Goal: Task Accomplishment & Management: Manage account settings

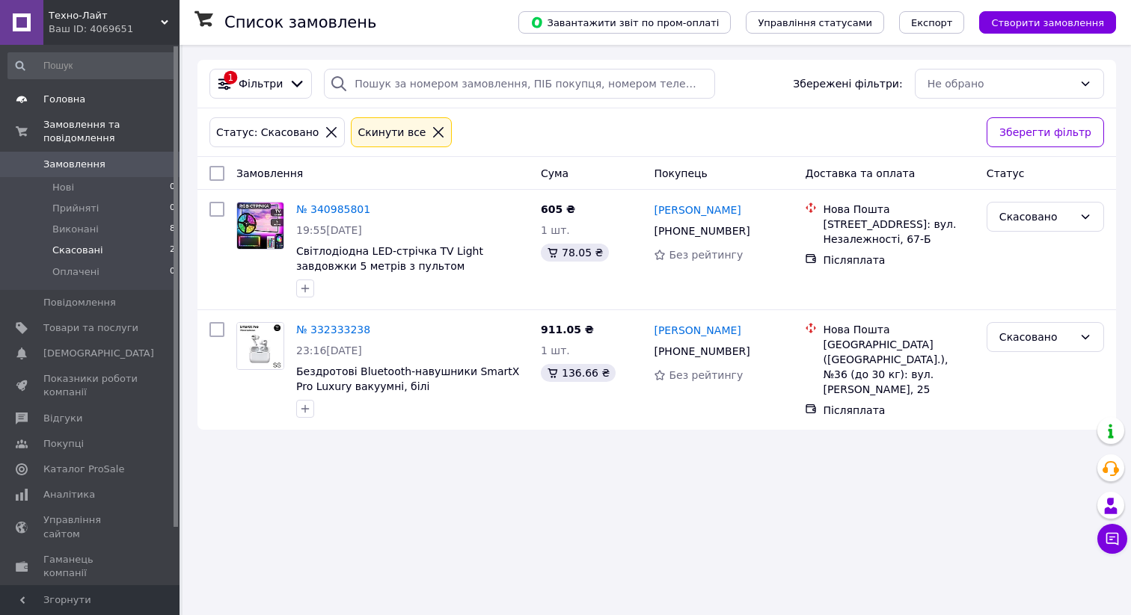
click at [104, 108] on link "Головна" at bounding box center [92, 99] width 184 height 25
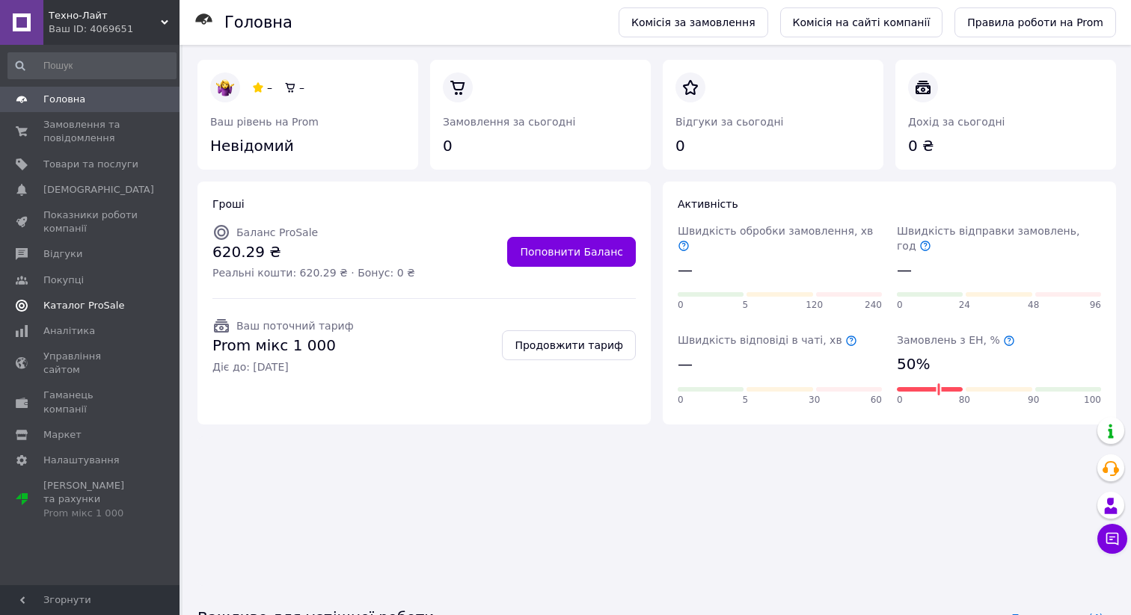
click at [96, 316] on link "Каталог ProSale" at bounding box center [92, 305] width 184 height 25
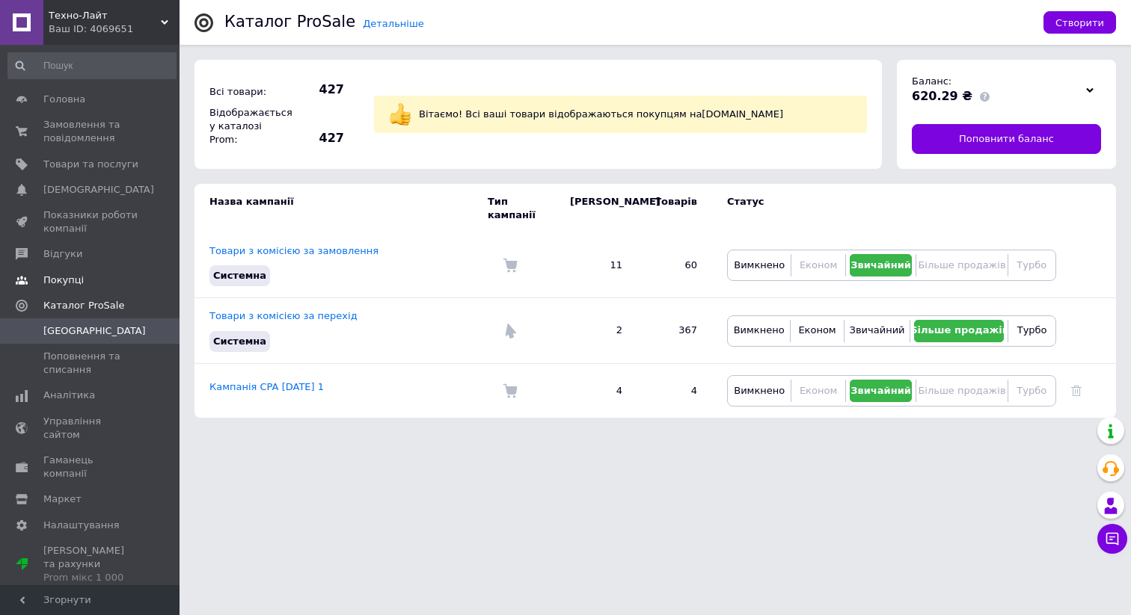
click at [56, 285] on span "Покупці" at bounding box center [63, 280] width 40 height 13
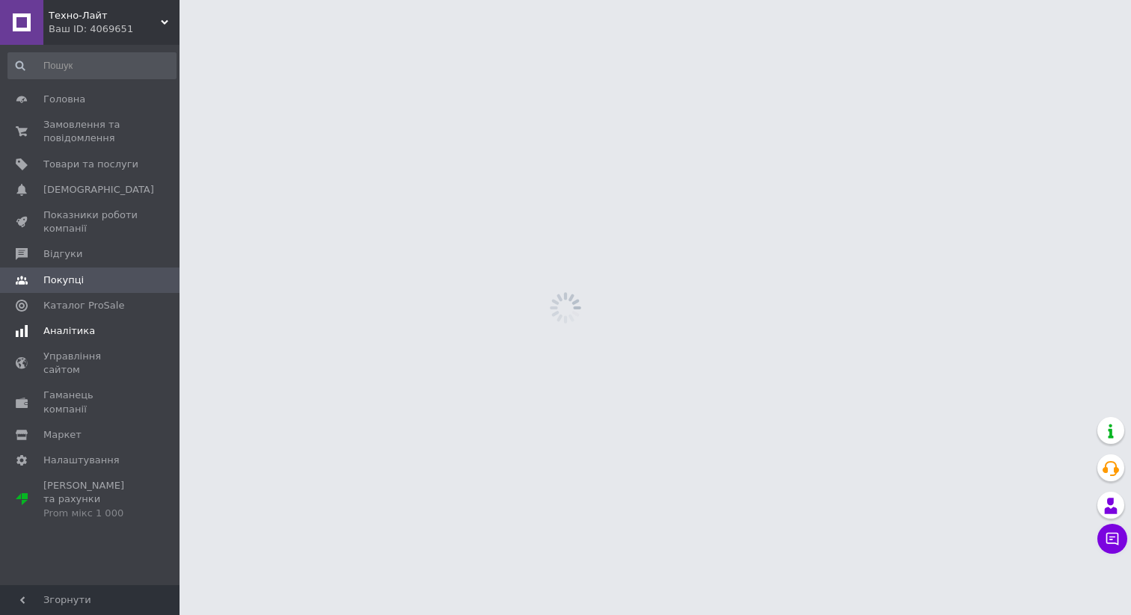
click at [75, 330] on span "Аналітика" at bounding box center [69, 331] width 52 height 13
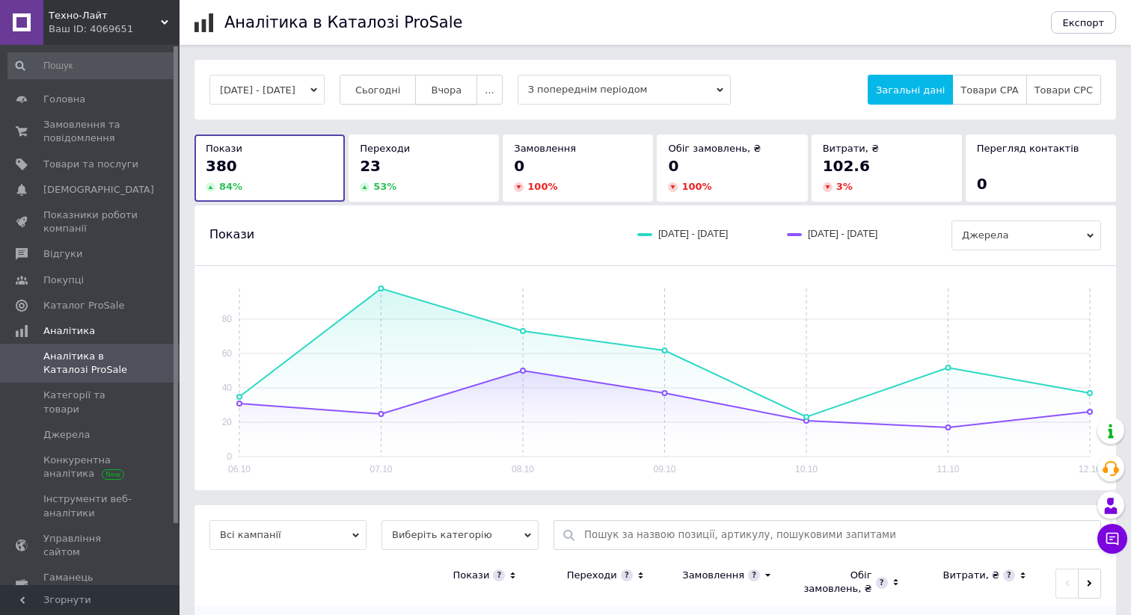
click at [477, 96] on button "Вчора" at bounding box center [446, 90] width 62 height 30
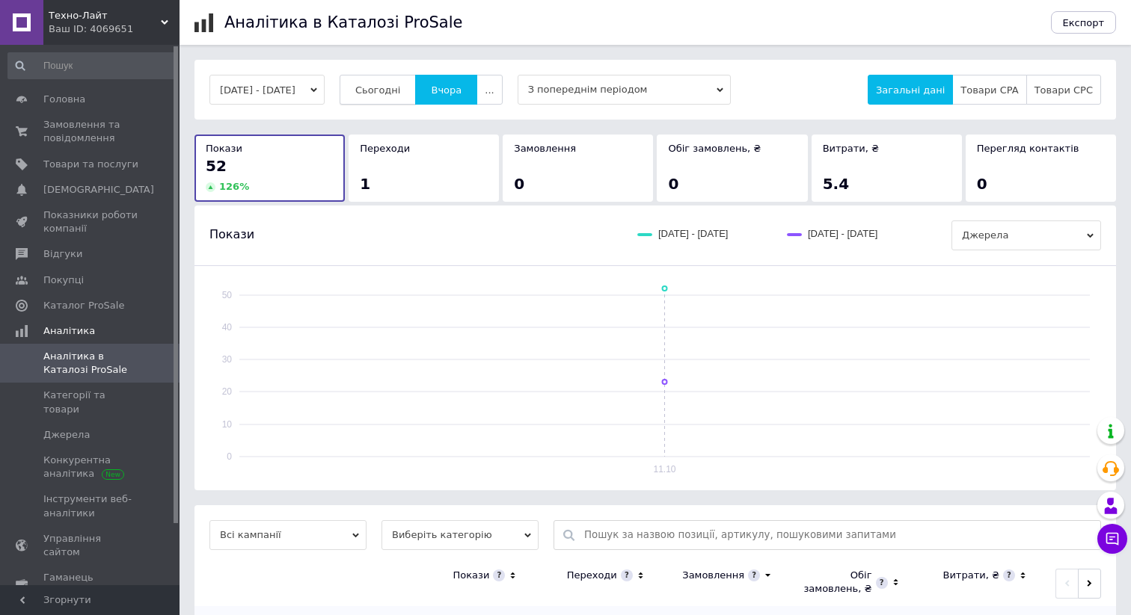
click at [402, 82] on button "Сьогодні" at bounding box center [377, 90] width 77 height 30
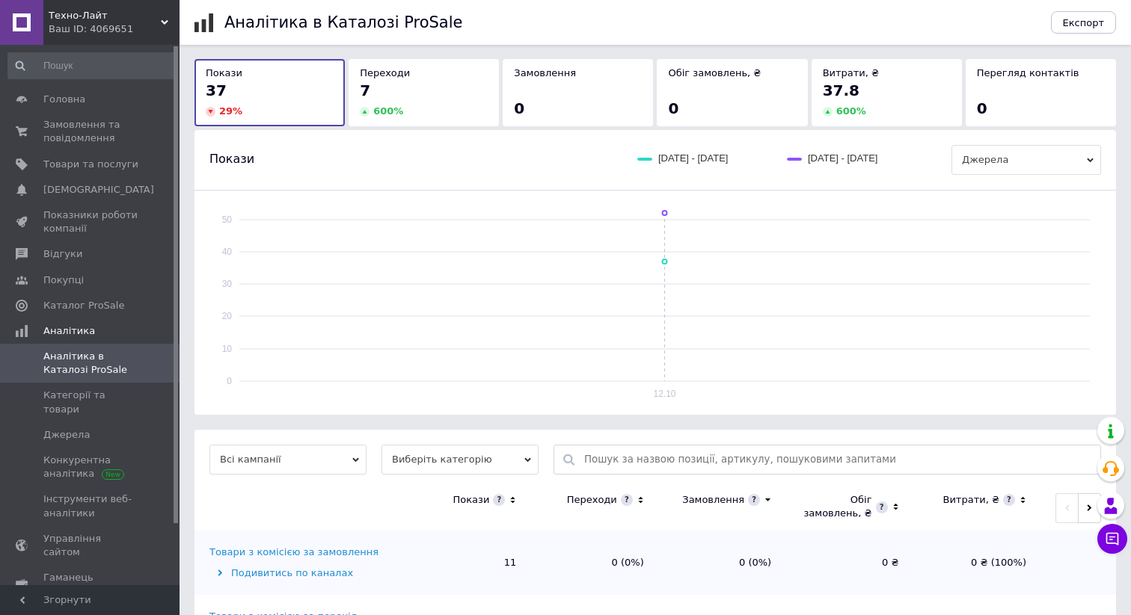
scroll to position [150, 0]
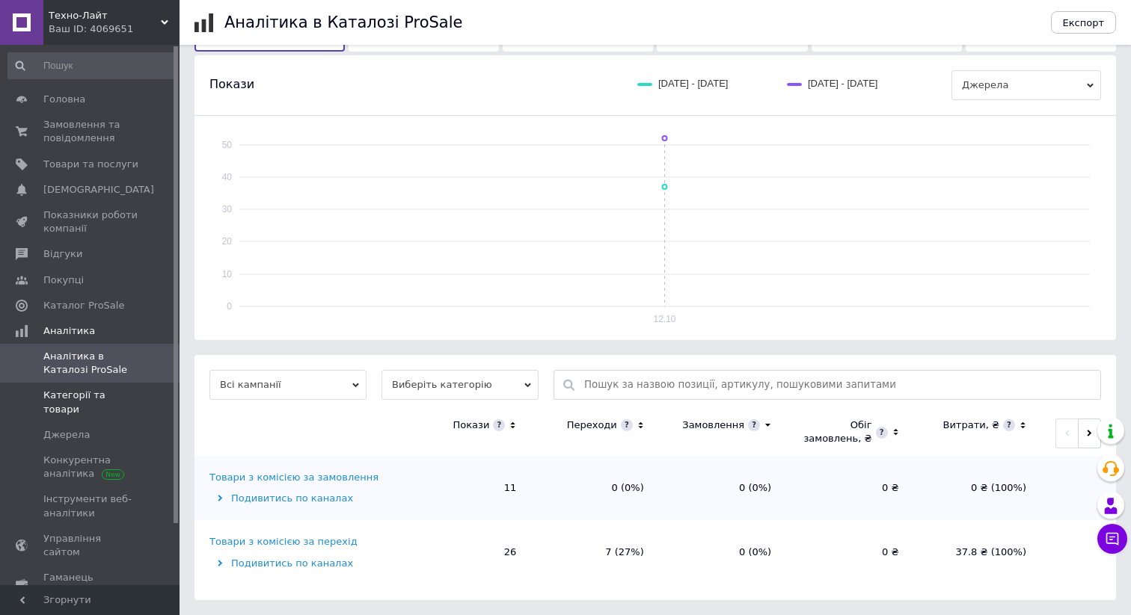
click at [92, 399] on span "Категорії та товари" at bounding box center [90, 402] width 95 height 27
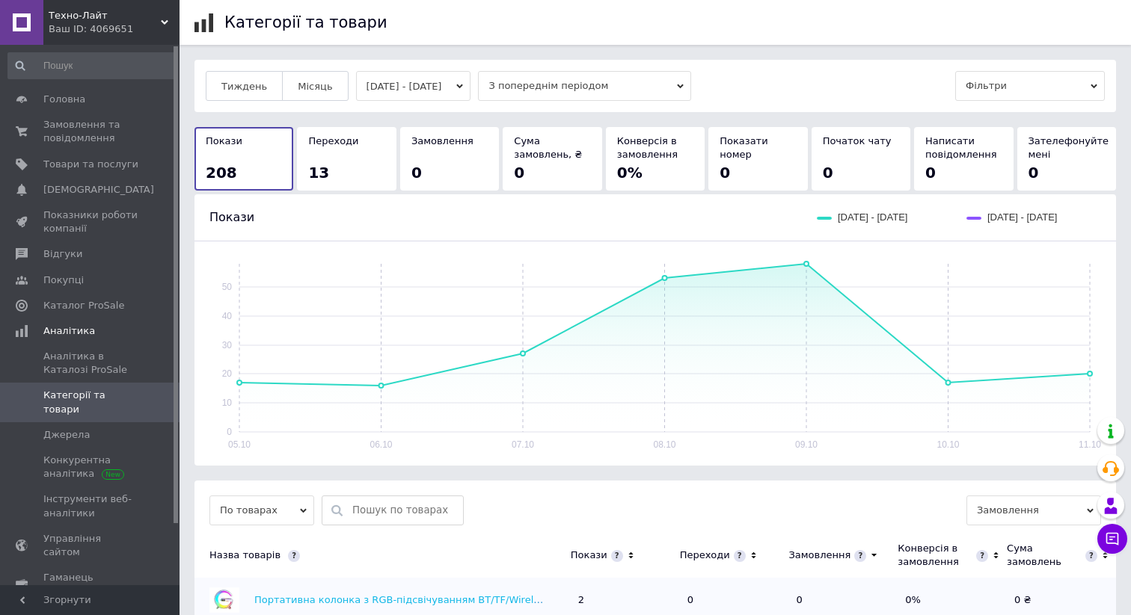
click at [402, 86] on button "[DATE] - [DATE]" at bounding box center [413, 86] width 115 height 30
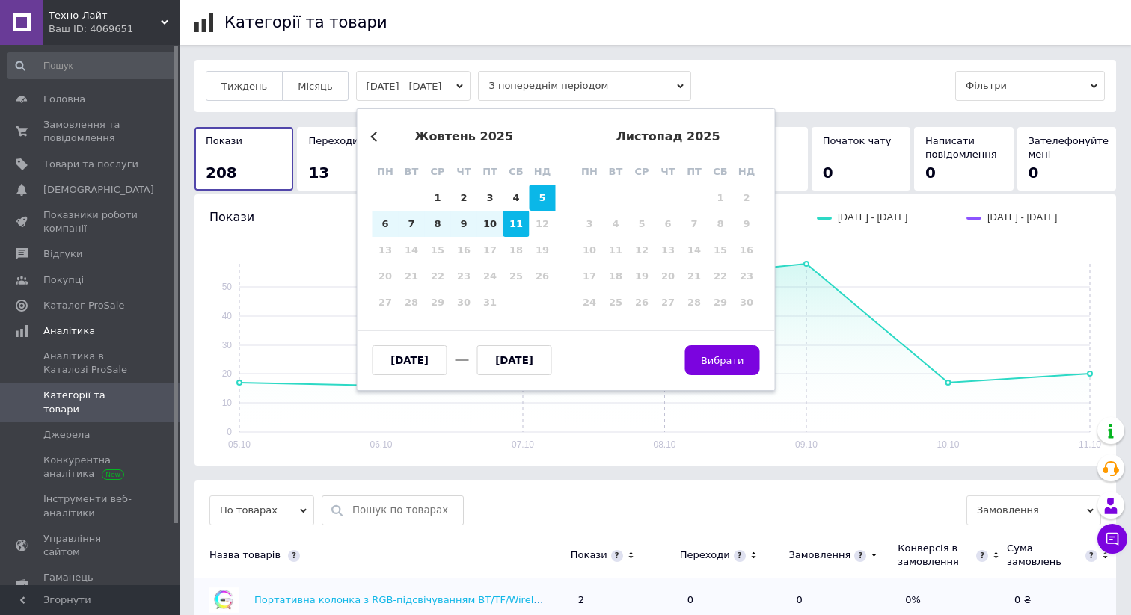
drag, startPoint x: 493, startPoint y: 224, endPoint x: 520, endPoint y: 226, distance: 27.7
click at [493, 224] on div "10" at bounding box center [490, 224] width 26 height 26
type input "[DATE]"
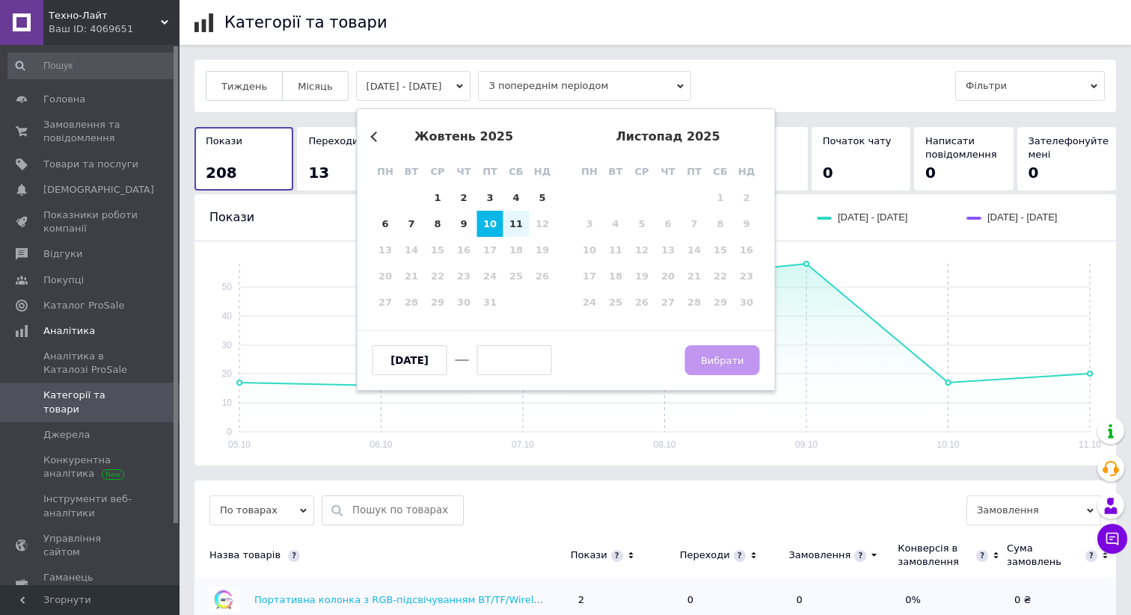
click at [530, 226] on div "12" at bounding box center [542, 224] width 26 height 26
drag, startPoint x: 517, startPoint y: 226, endPoint x: 538, endPoint y: 245, distance: 28.1
click at [517, 226] on div "11" at bounding box center [516, 224] width 26 height 26
type input "[DATE]"
click at [710, 357] on span "Вибрати" at bounding box center [722, 360] width 43 height 11
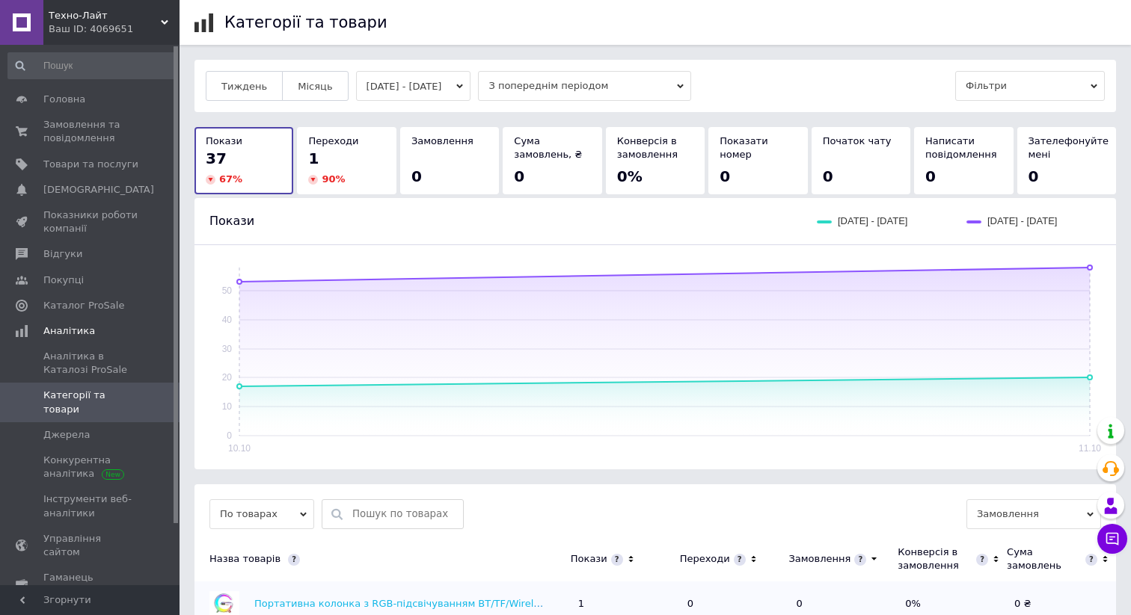
click at [461, 94] on button "[DATE] - [DATE]" at bounding box center [413, 86] width 115 height 30
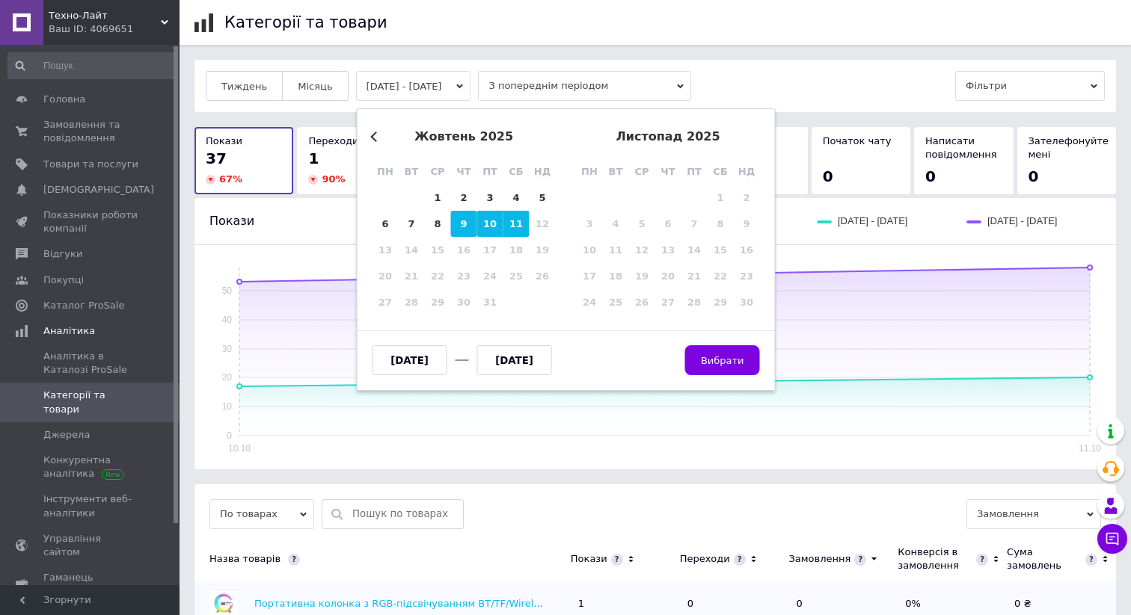
click at [464, 228] on div "9" at bounding box center [464, 224] width 26 height 26
type input "[DATE]"
click at [520, 227] on div "11" at bounding box center [516, 224] width 26 height 26
type input "[DATE]"
click at [711, 351] on button "Вибрати" at bounding box center [722, 360] width 75 height 30
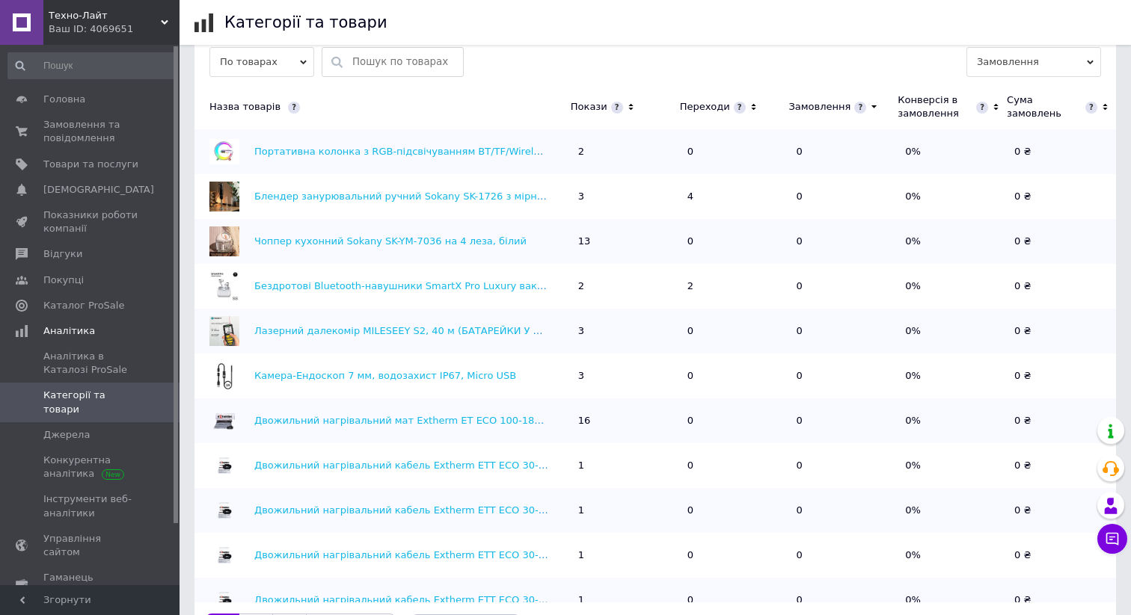
scroll to position [455, 0]
click at [748, 105] on icon at bounding box center [753, 105] width 10 height 13
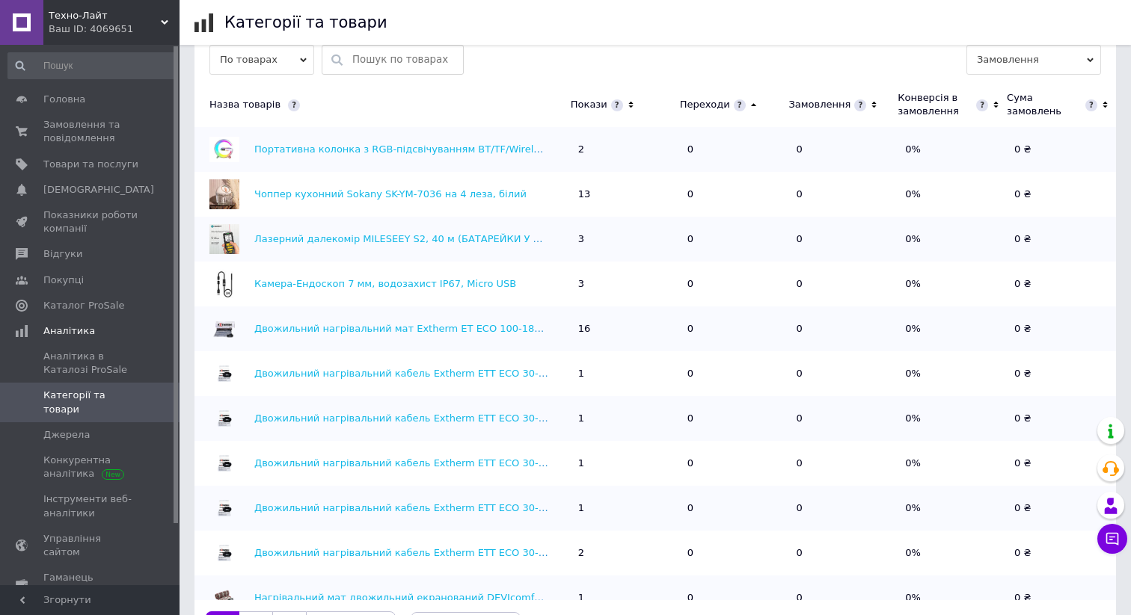
click at [751, 105] on icon at bounding box center [753, 105] width 5 height 3
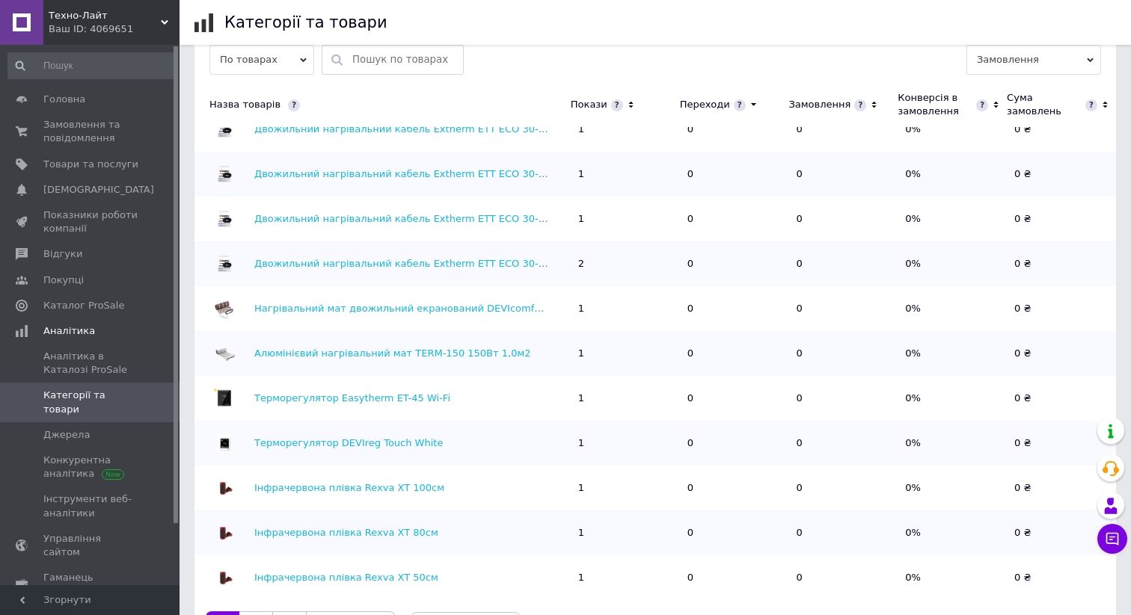
scroll to position [524, 0]
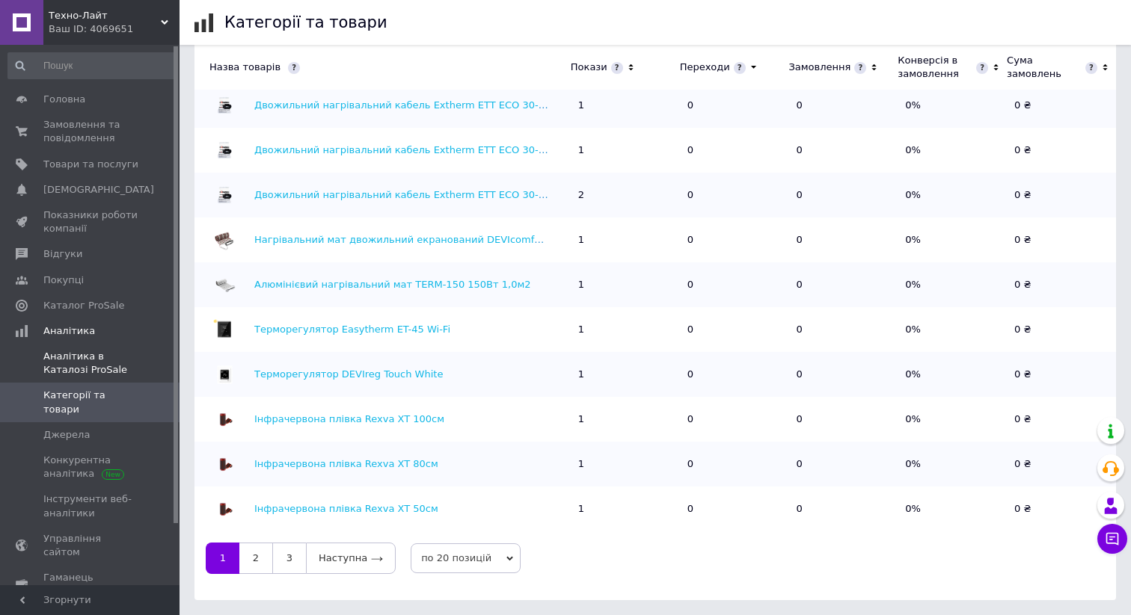
click at [60, 372] on span "Аналітика в Каталозі ProSale" at bounding box center [90, 363] width 95 height 27
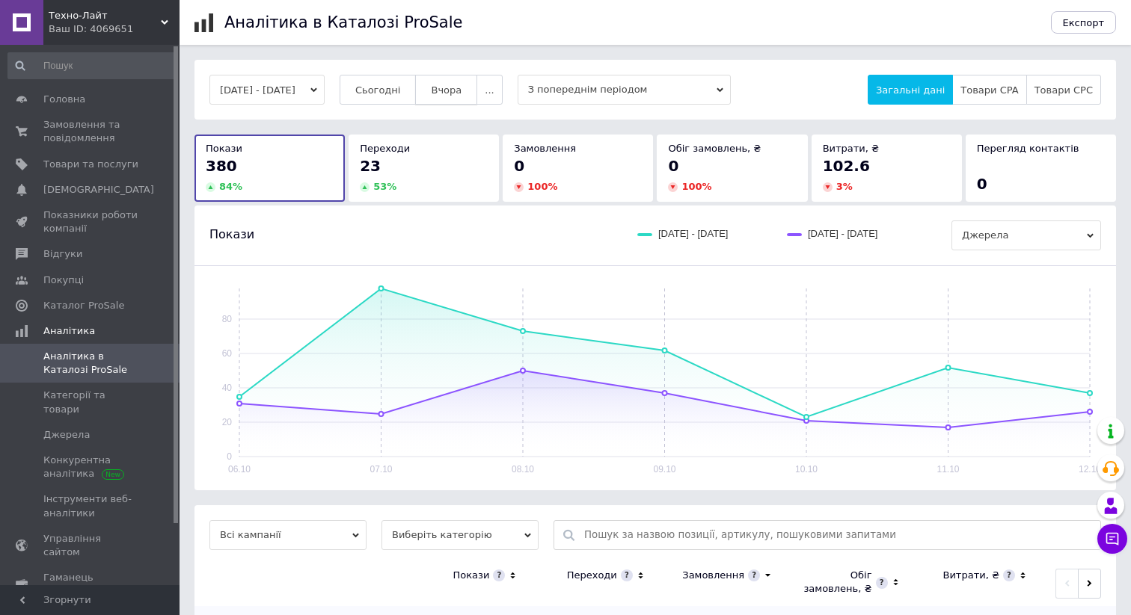
click at [477, 90] on button "Вчора" at bounding box center [446, 90] width 62 height 30
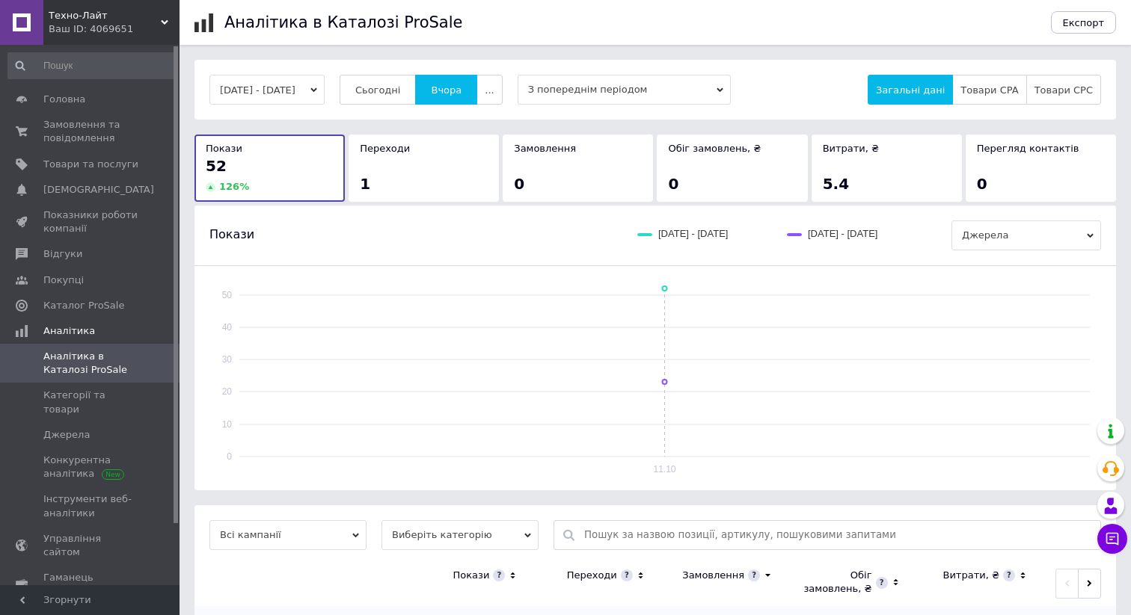
scroll to position [150, 0]
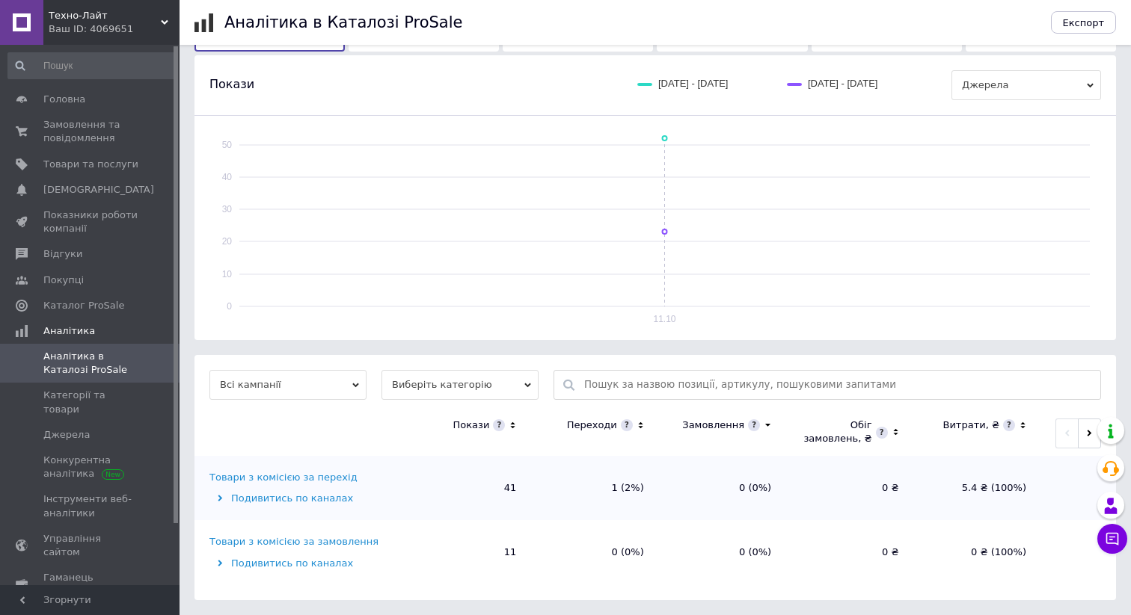
click at [218, 564] on icon at bounding box center [220, 563] width 7 height 7
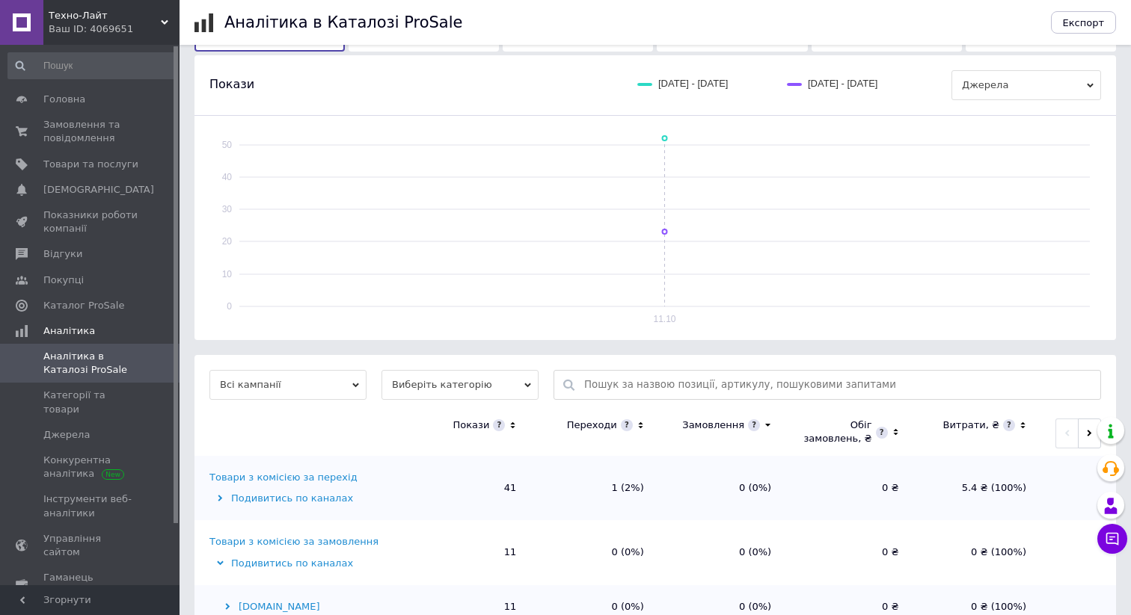
scroll to position [194, 0]
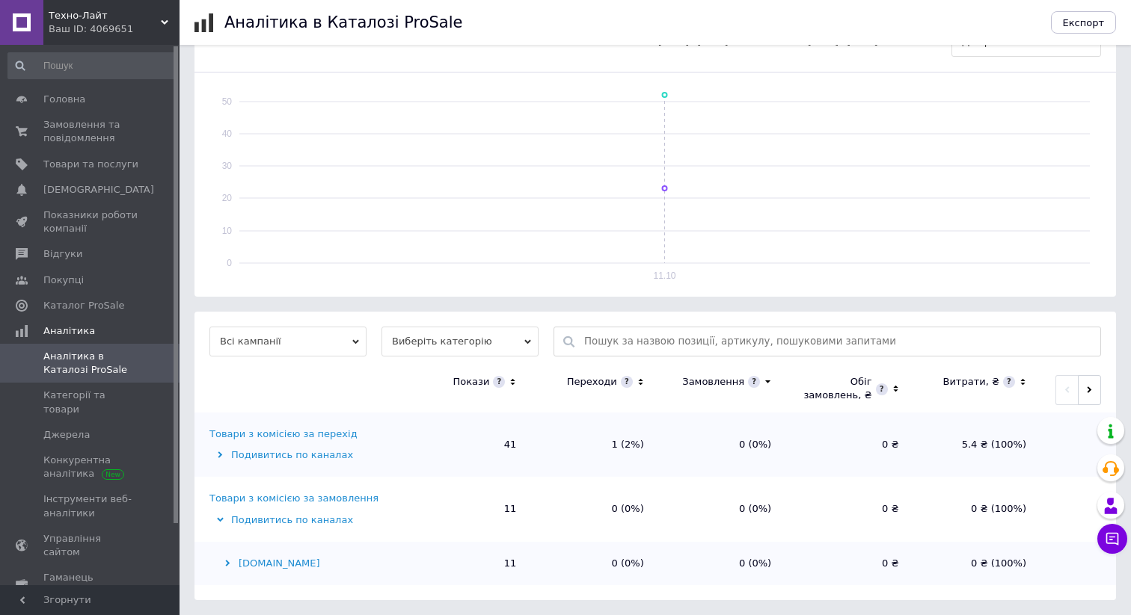
click at [221, 523] on div "Подивитись по каналах" at bounding box center [304, 520] width 191 height 13
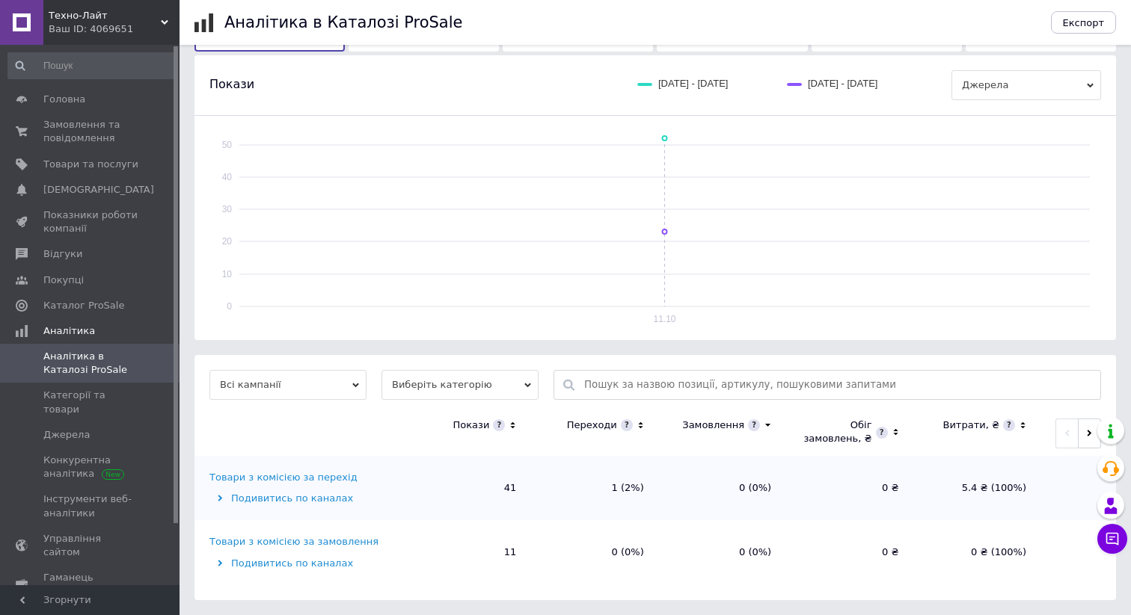
scroll to position [150, 0]
click at [1083, 440] on button "button" at bounding box center [1088, 434] width 23 height 30
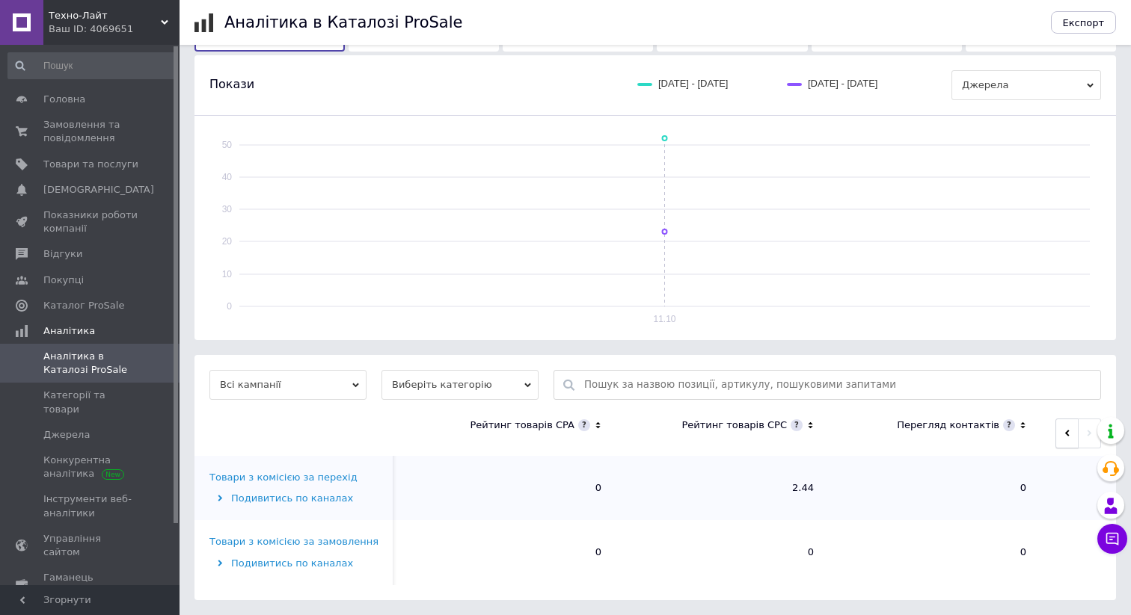
click at [1069, 437] on span "button" at bounding box center [1066, 433] width 7 height 11
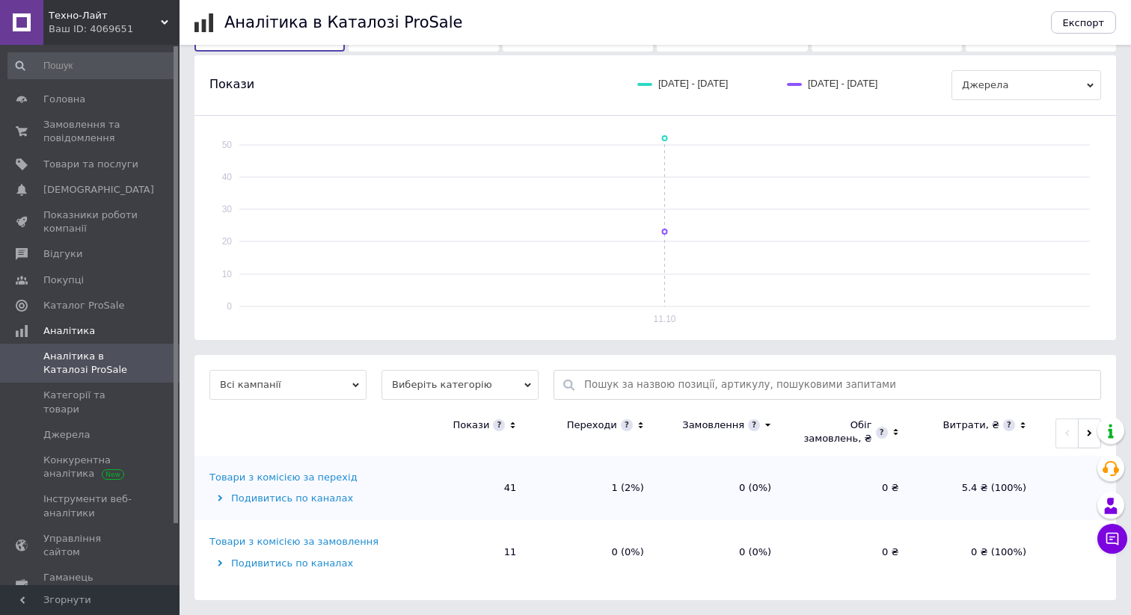
click at [312, 507] on td "Товари з комісією за перехід Подивитись по каналах" at bounding box center [298, 488] width 209 height 64
click at [315, 503] on div "Подивитись по каналах" at bounding box center [304, 498] width 191 height 13
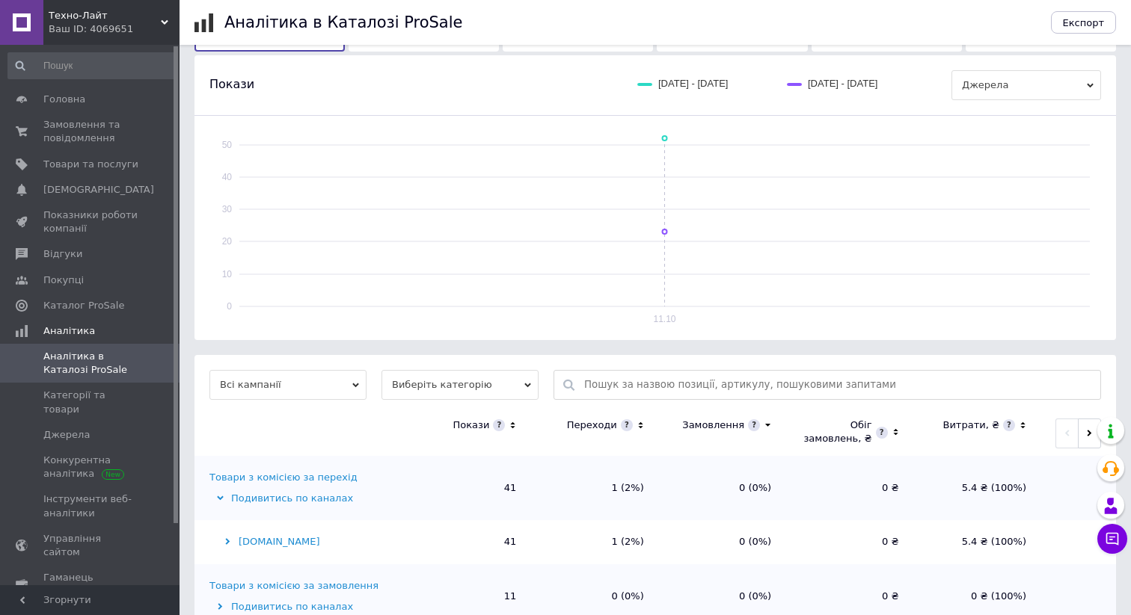
click at [318, 471] on div "Товари з комісією за перехід" at bounding box center [283, 477] width 148 height 13
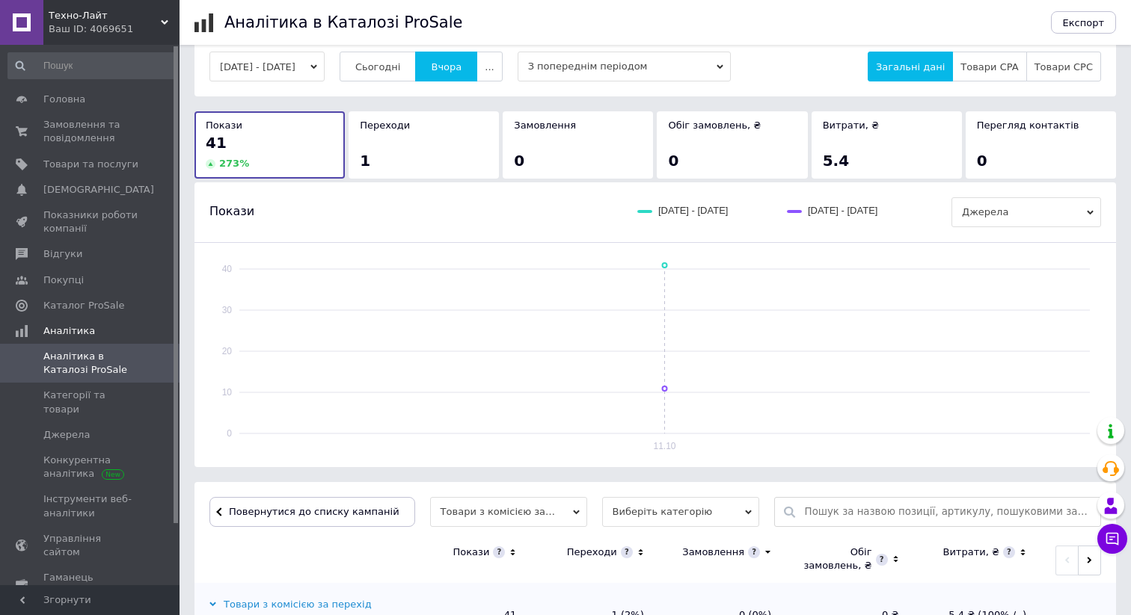
scroll to position [0, 0]
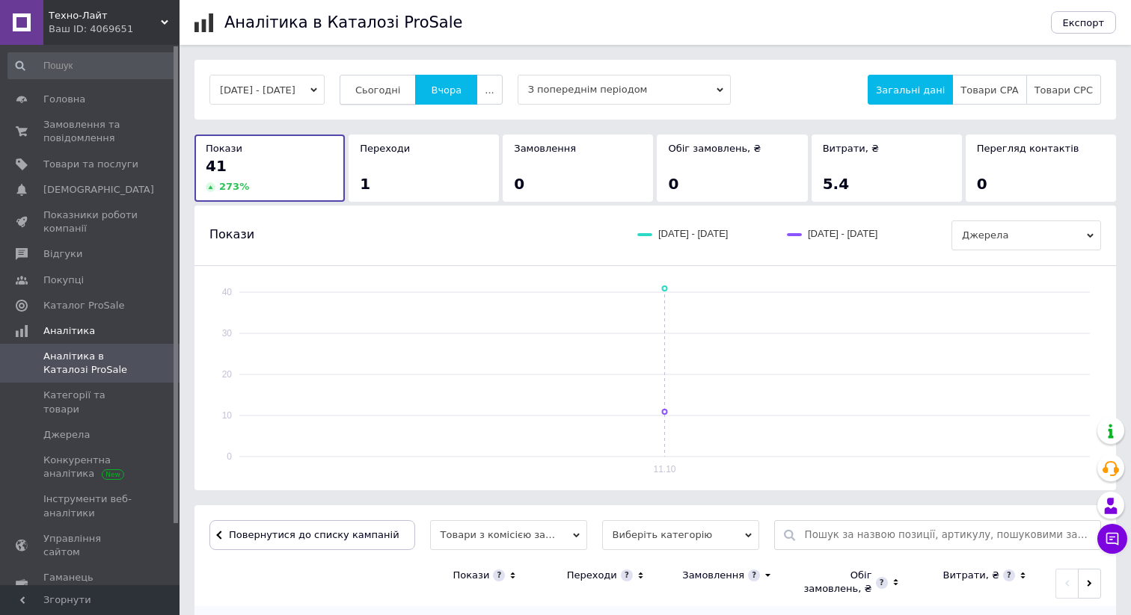
click at [394, 89] on span "Сьогодні" at bounding box center [378, 89] width 46 height 11
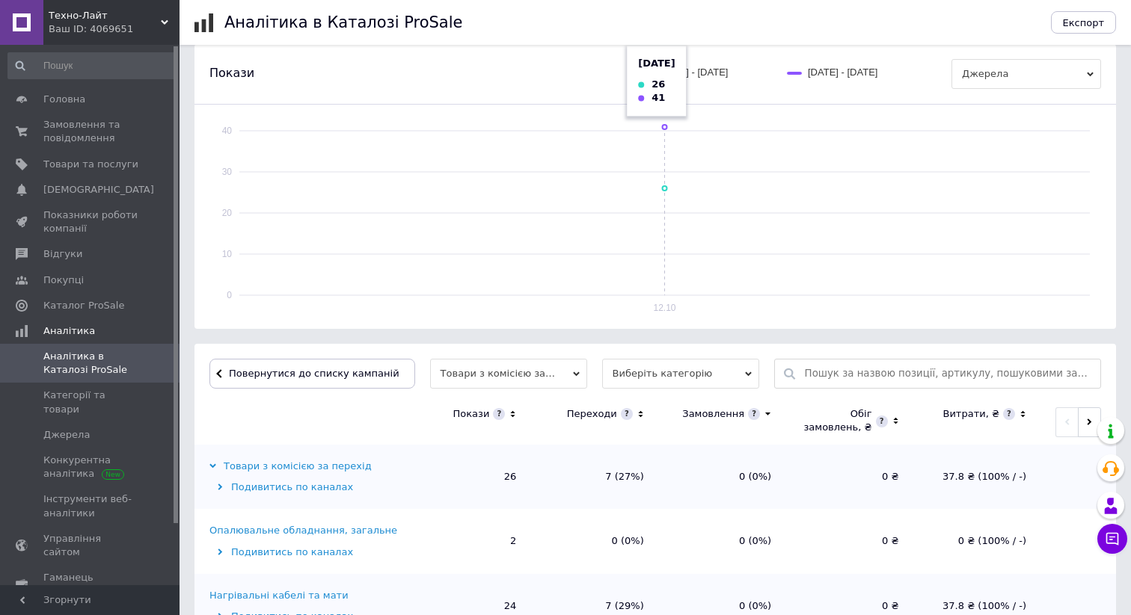
scroll to position [215, 0]
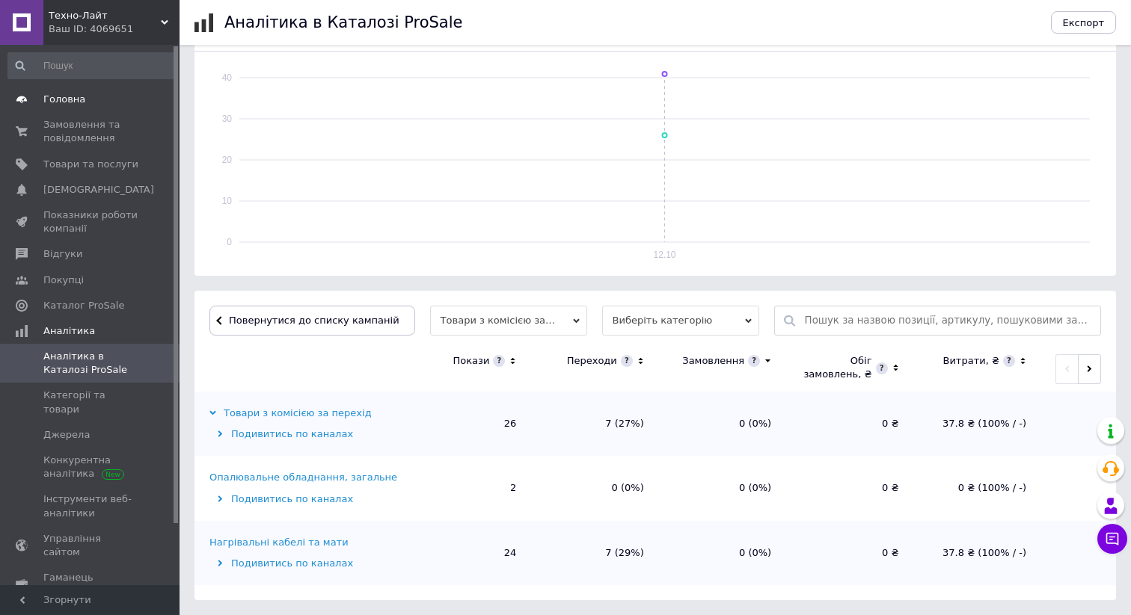
click at [62, 108] on link "Головна" at bounding box center [92, 99] width 184 height 25
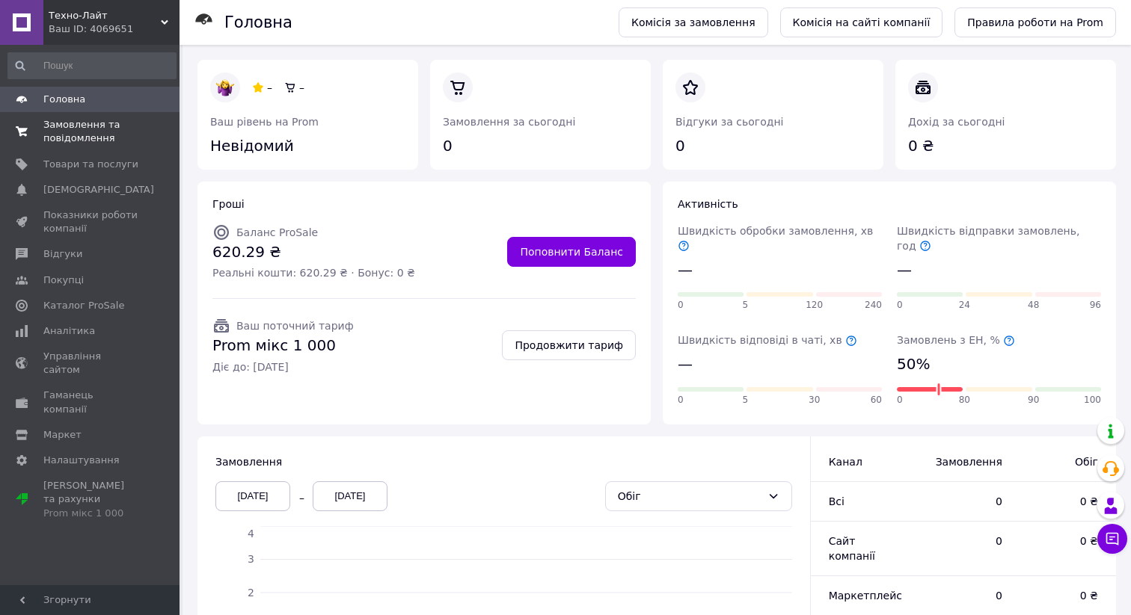
click at [67, 130] on span "Замовлення та повідомлення" at bounding box center [90, 131] width 95 height 27
